Goal: Navigation & Orientation: Find specific page/section

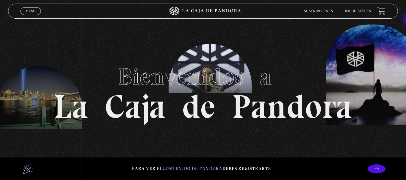
scroll to position [28, 0]
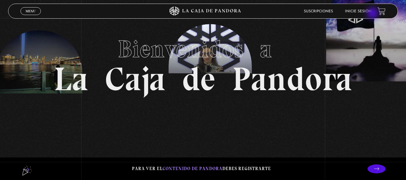
click at [371, 14] on li "Inicie sesión" at bounding box center [358, 11] width 26 height 9
click at [361, 12] on link "Inicie sesión" at bounding box center [358, 12] width 26 height 4
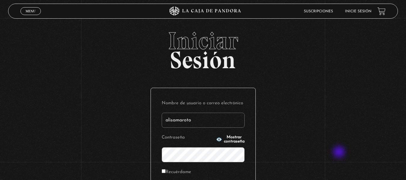
click at [340, 153] on div "Iniciar Sesión Nombre de usuario o correo electrónico alisamaroto Contraseña Mo…" at bounding box center [203, 144] width 406 height 230
click at [203, 123] on input "alisamaroto" at bounding box center [203, 120] width 83 height 15
type input "alisamaroto@gmail.com"
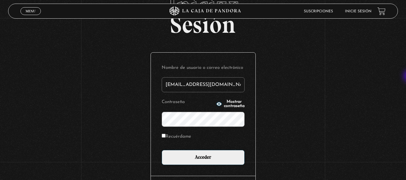
scroll to position [42, 0]
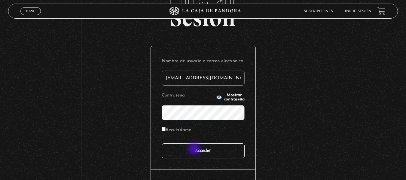
click at [195, 149] on input "Acceder" at bounding box center [203, 150] width 83 height 15
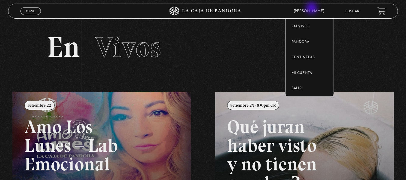
click at [312, 9] on article "Alisa Maroto En vivos Pandora Centinelas Mi cuenta Salir" at bounding box center [315, 11] width 49 height 14
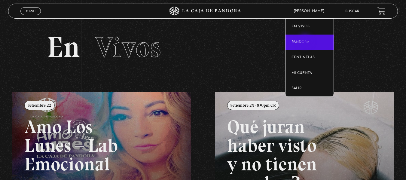
click at [306, 41] on link "Pandora" at bounding box center [310, 43] width 48 height 16
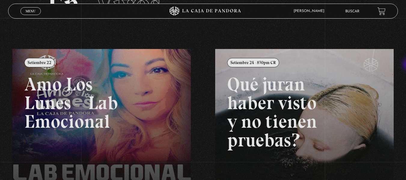
scroll to position [46, 0]
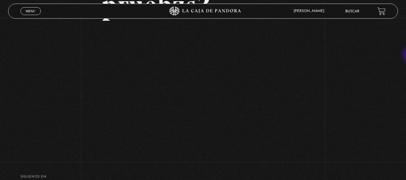
scroll to position [114, 0]
